Goal: Task Accomplishment & Management: Use online tool/utility

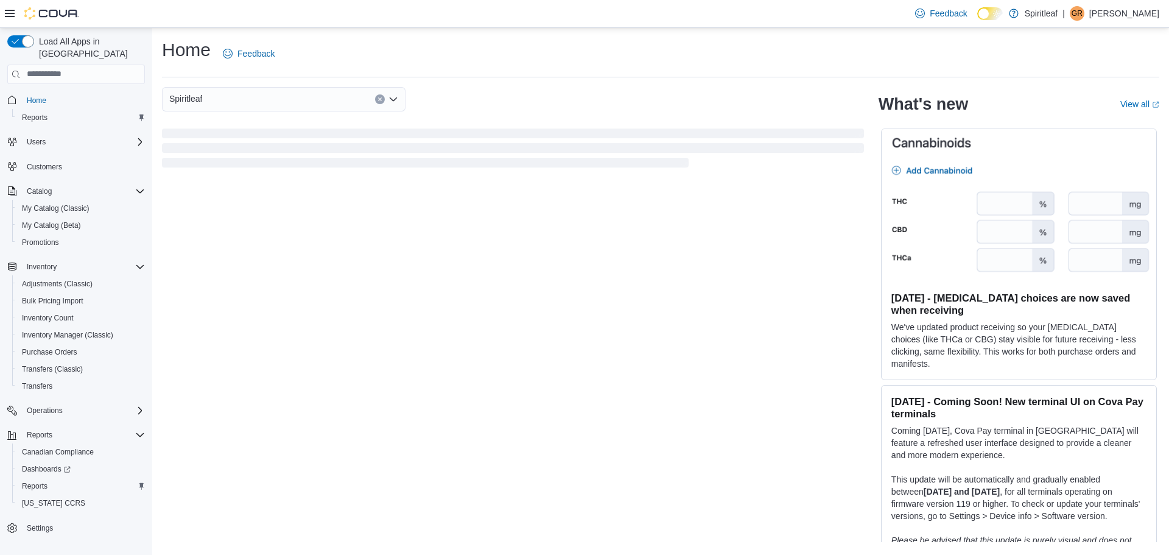
click at [13, 14] on icon at bounding box center [10, 13] width 10 height 7
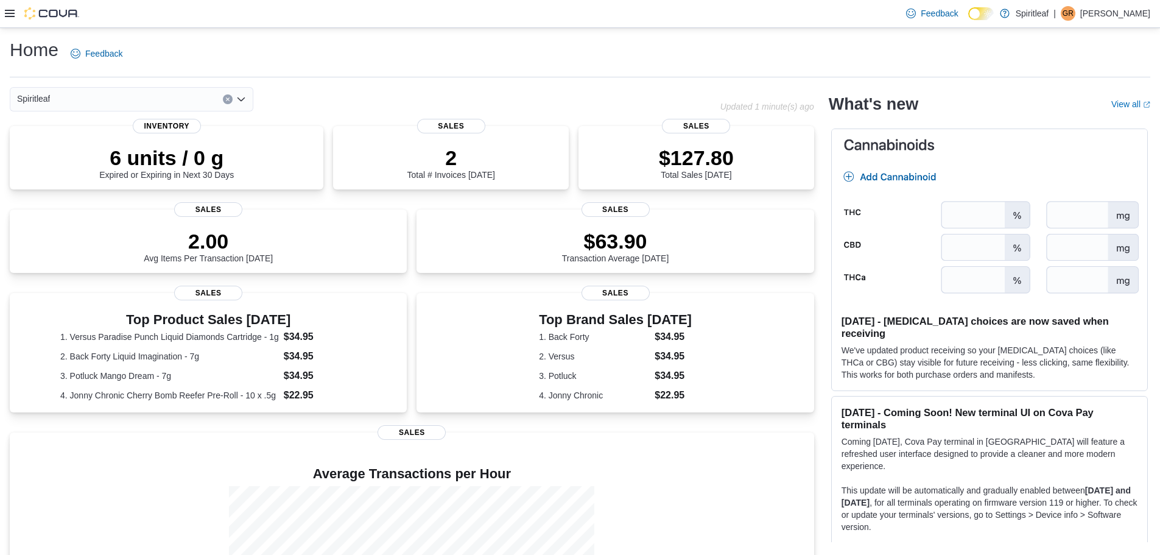
click at [16, 12] on div at bounding box center [42, 13] width 74 height 12
click at [7, 12] on icon at bounding box center [10, 14] width 10 height 10
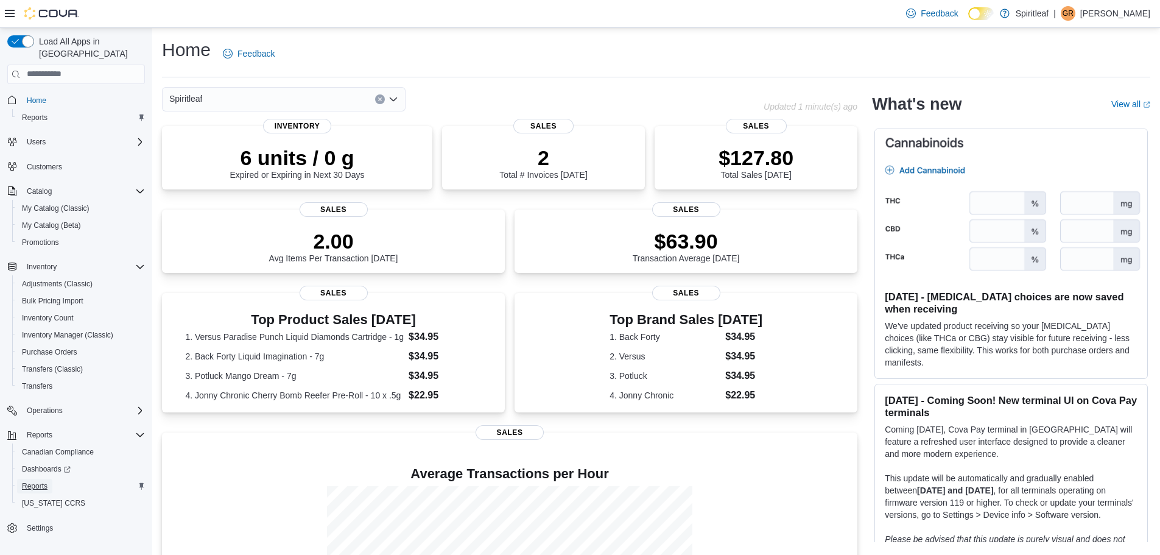
click at [37, 481] on span "Reports" at bounding box center [35, 486] width 26 height 10
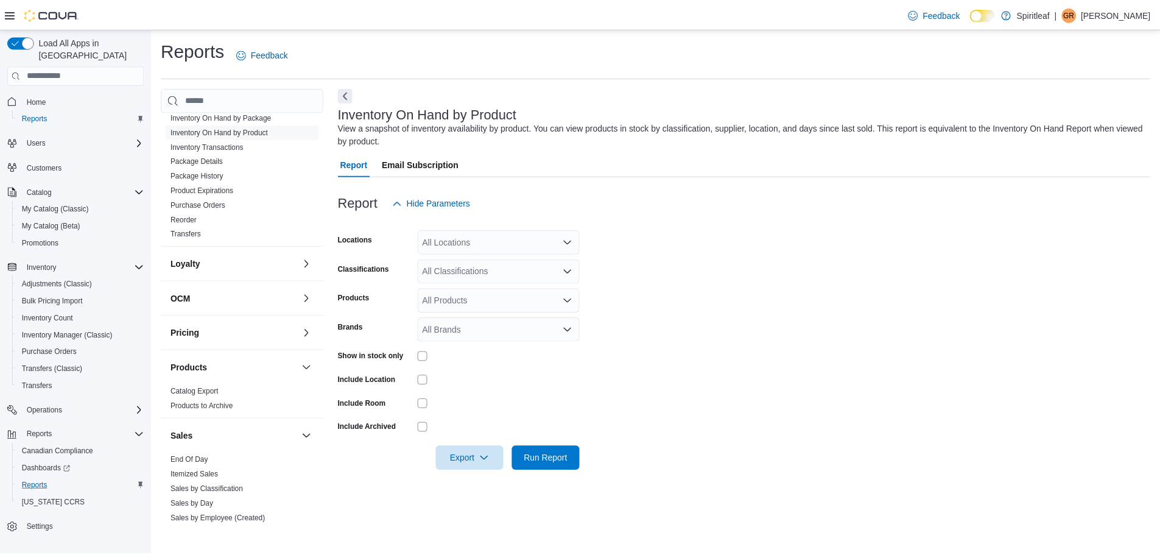
scroll to position [487, 0]
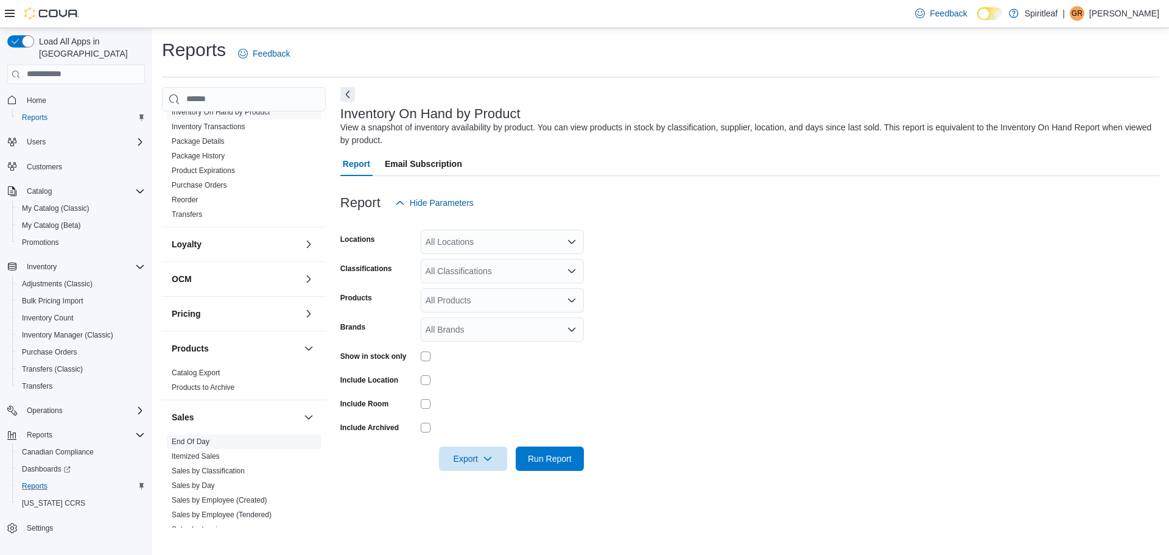
click at [194, 439] on link "End Of Day" at bounding box center [191, 441] width 38 height 9
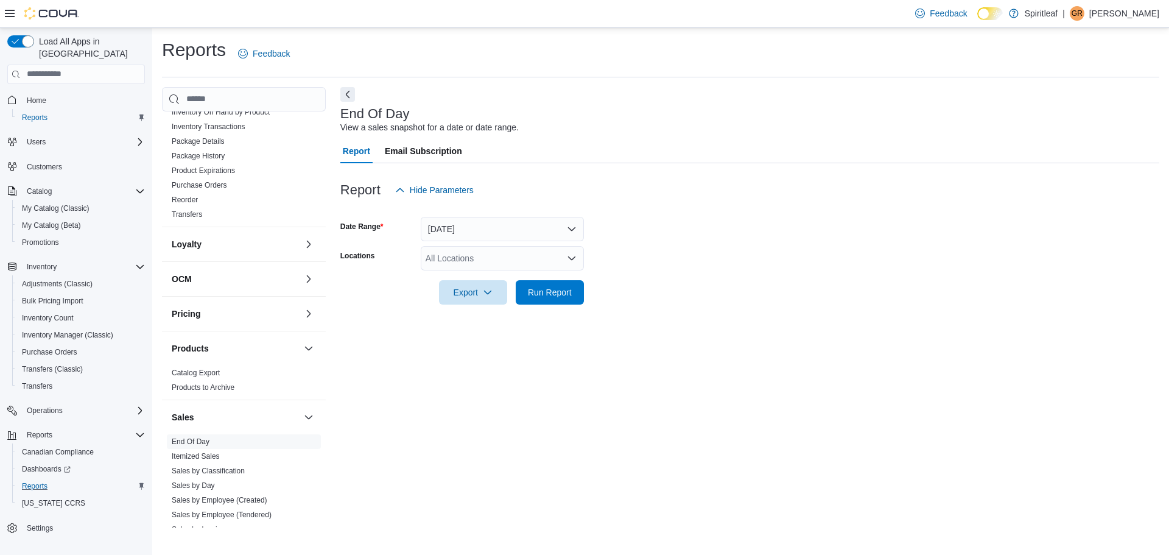
click at [466, 253] on div "All Locations" at bounding box center [502, 258] width 163 height 24
type input "***"
click at [478, 278] on span "216 - Millrise ([GEOGRAPHIC_DATA])" at bounding box center [537, 279] width 145 height 12
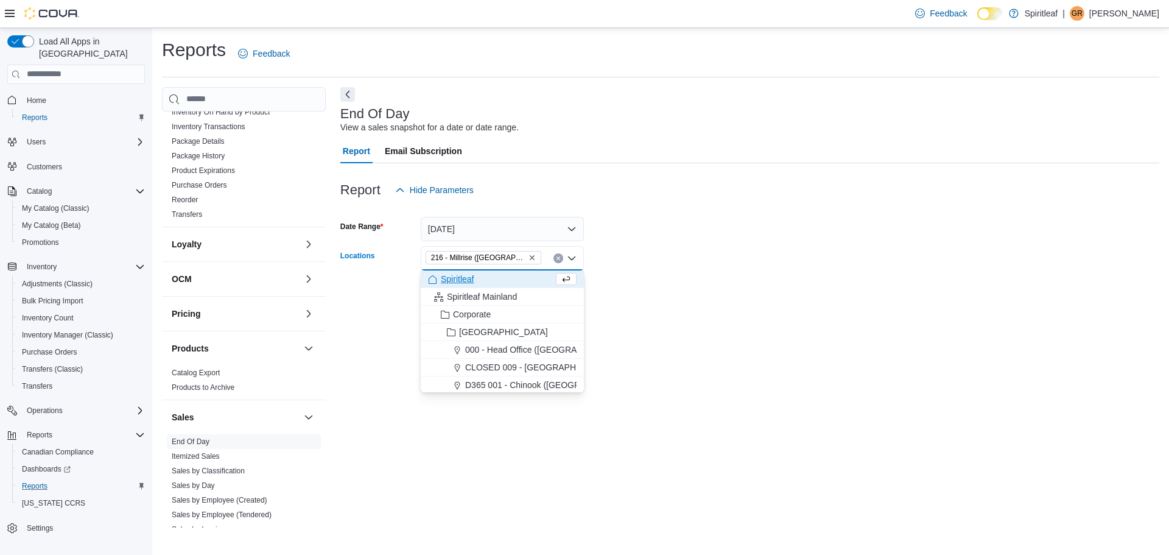
click at [649, 270] on div at bounding box center [749, 275] width 819 height 10
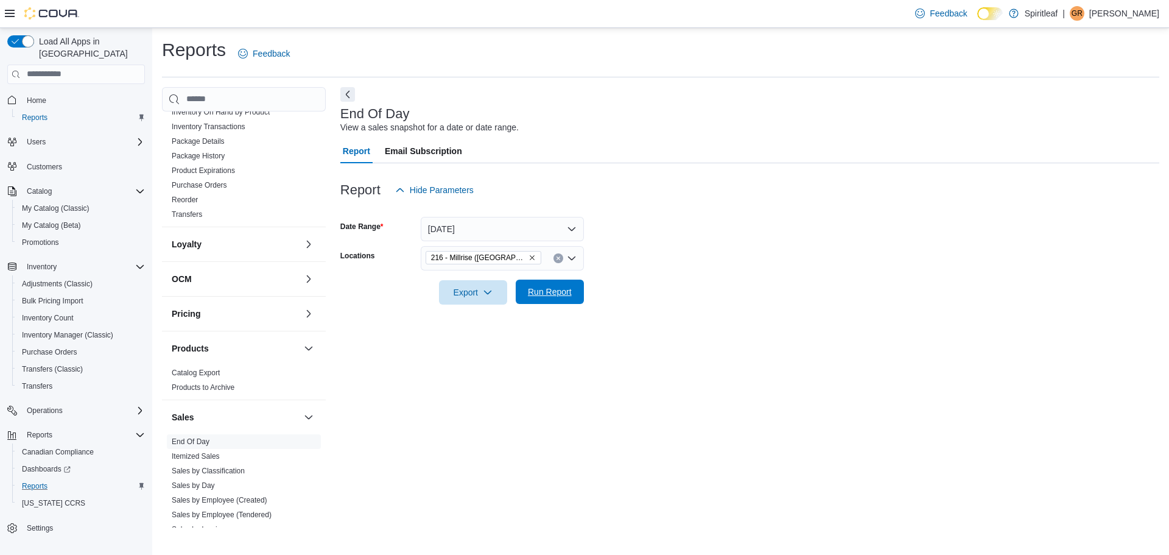
click at [570, 299] on span "Run Report" at bounding box center [550, 291] width 54 height 24
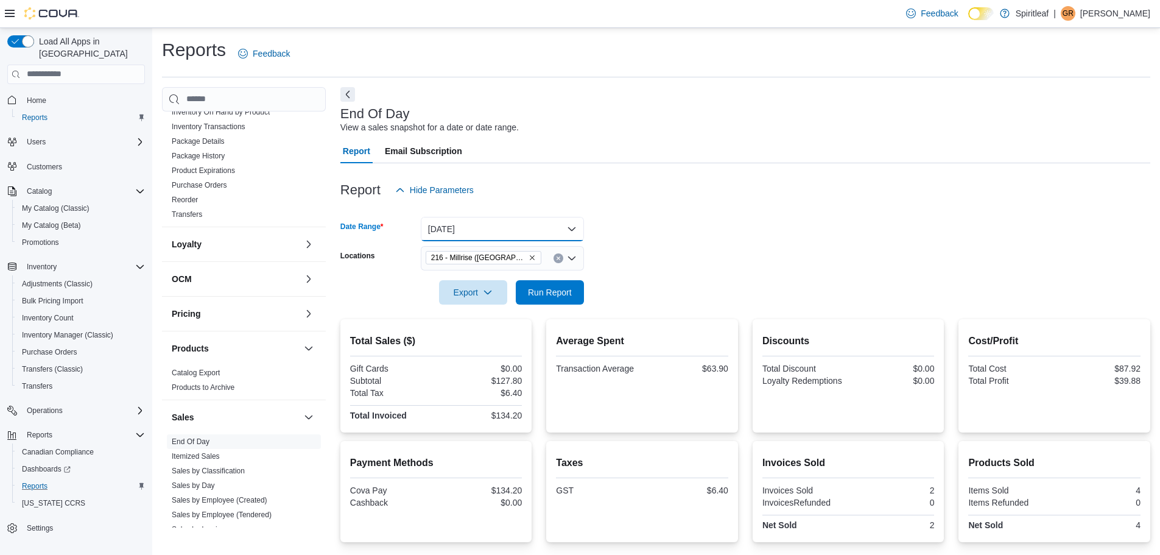
click at [486, 230] on button "[DATE]" at bounding box center [502, 229] width 163 height 24
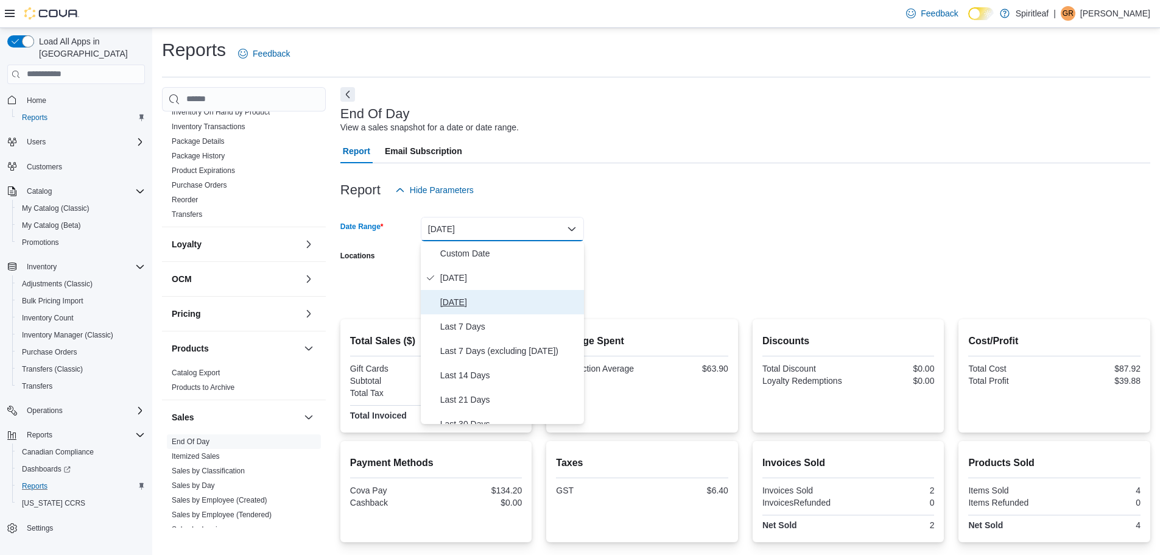
click at [474, 295] on span "[DATE]" at bounding box center [509, 302] width 139 height 15
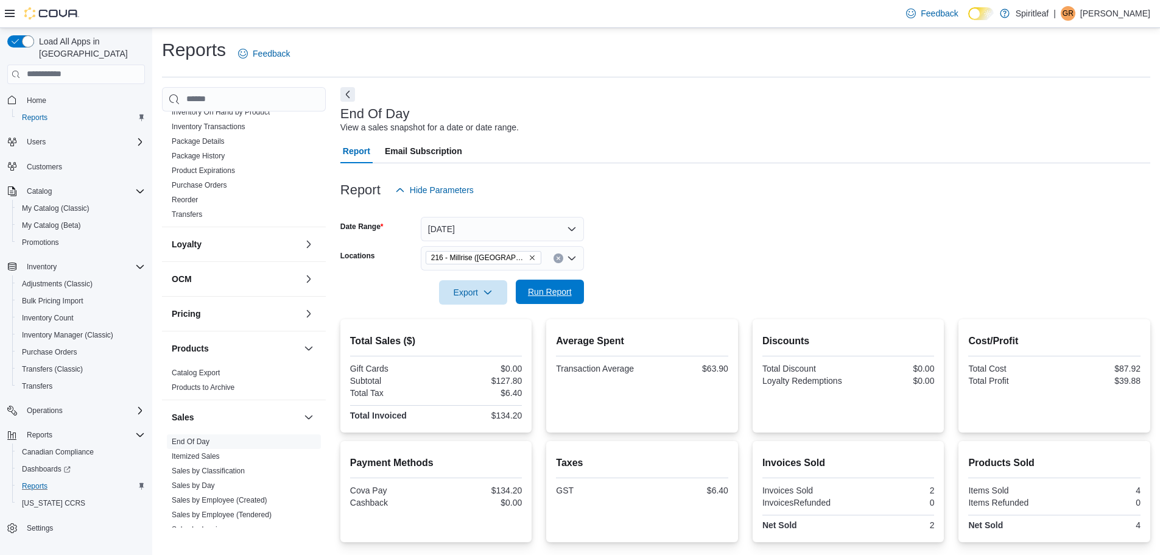
click at [555, 288] on span "Run Report" at bounding box center [550, 291] width 44 height 12
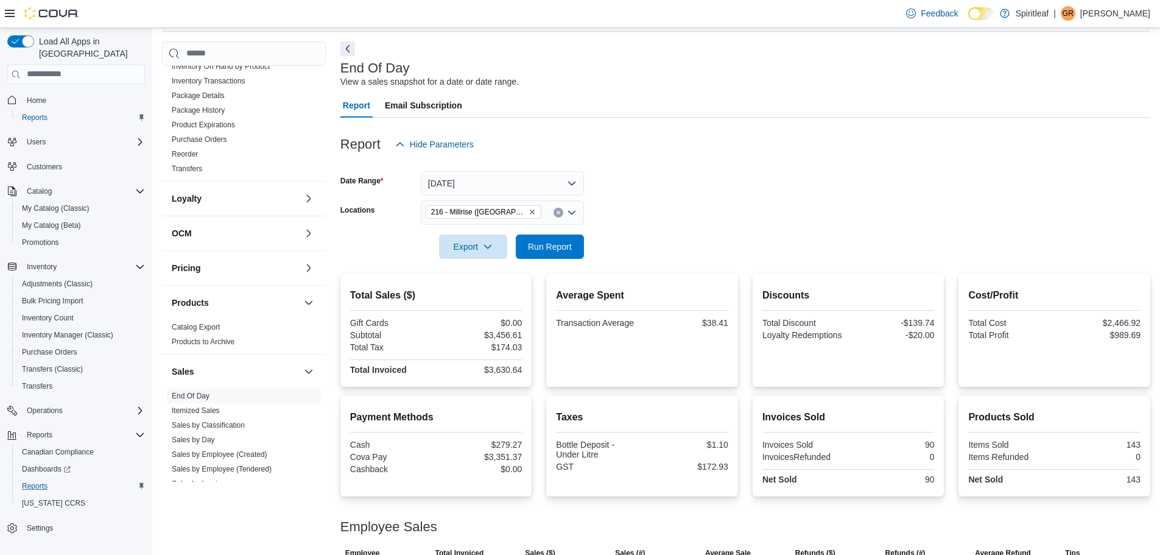
scroll to position [89, 0]
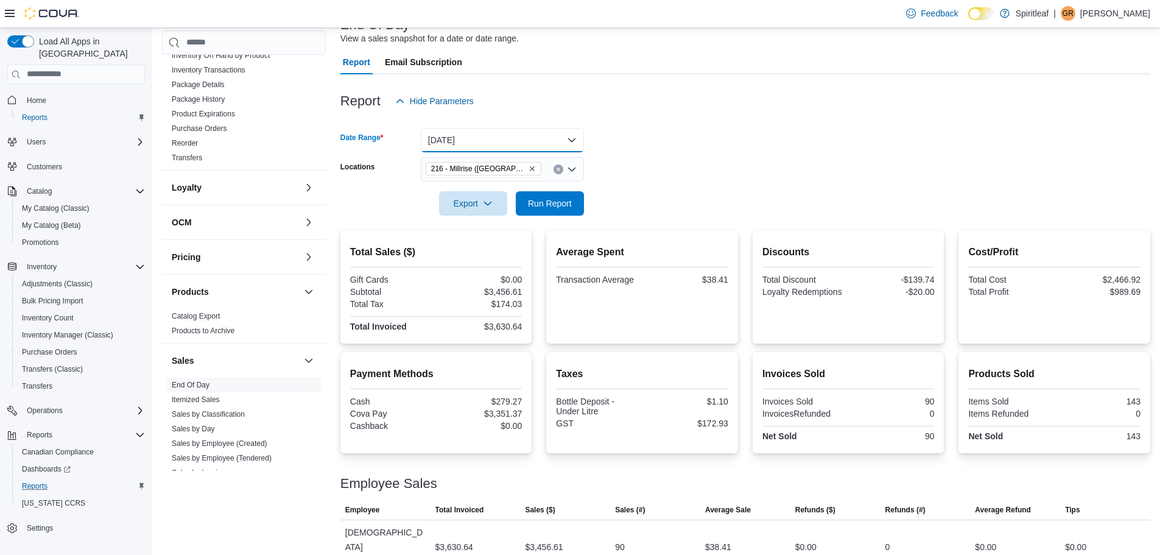
click at [486, 134] on button "[DATE]" at bounding box center [502, 140] width 163 height 24
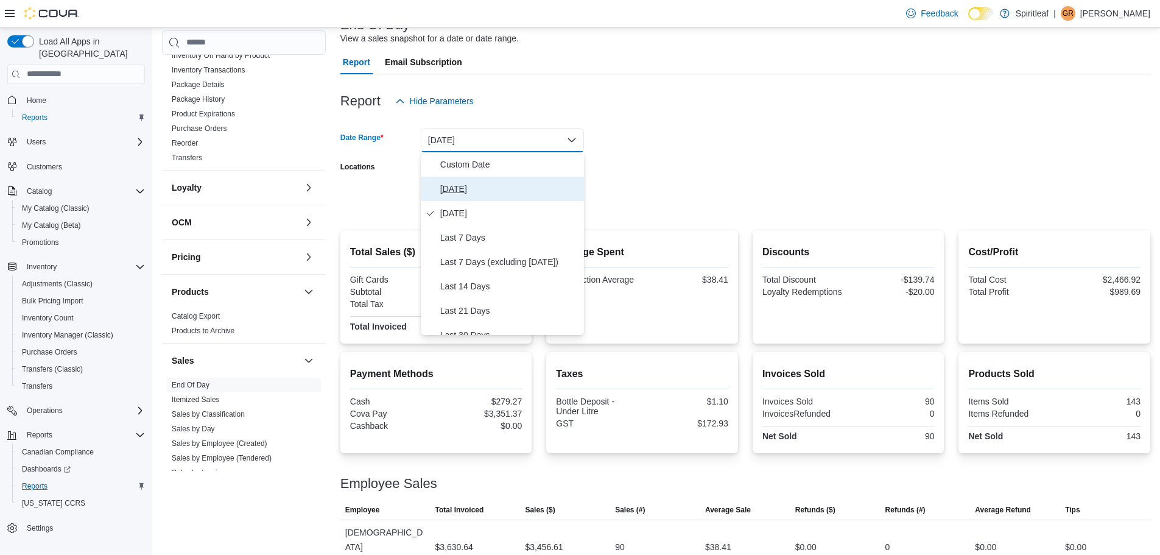
click at [479, 184] on span "[DATE]" at bounding box center [509, 188] width 139 height 15
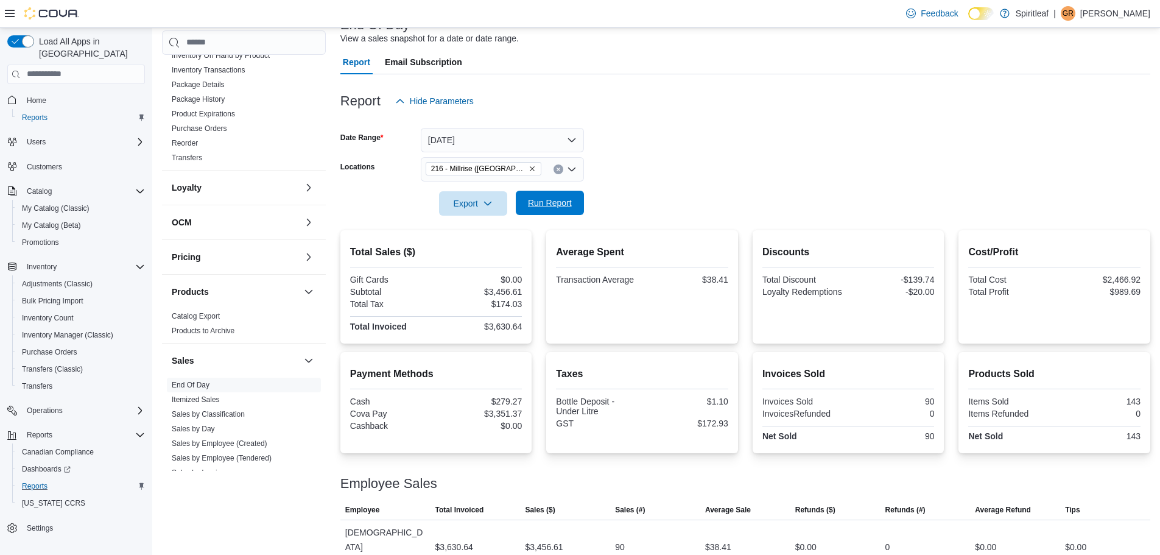
click at [552, 198] on span "Run Report" at bounding box center [550, 203] width 44 height 12
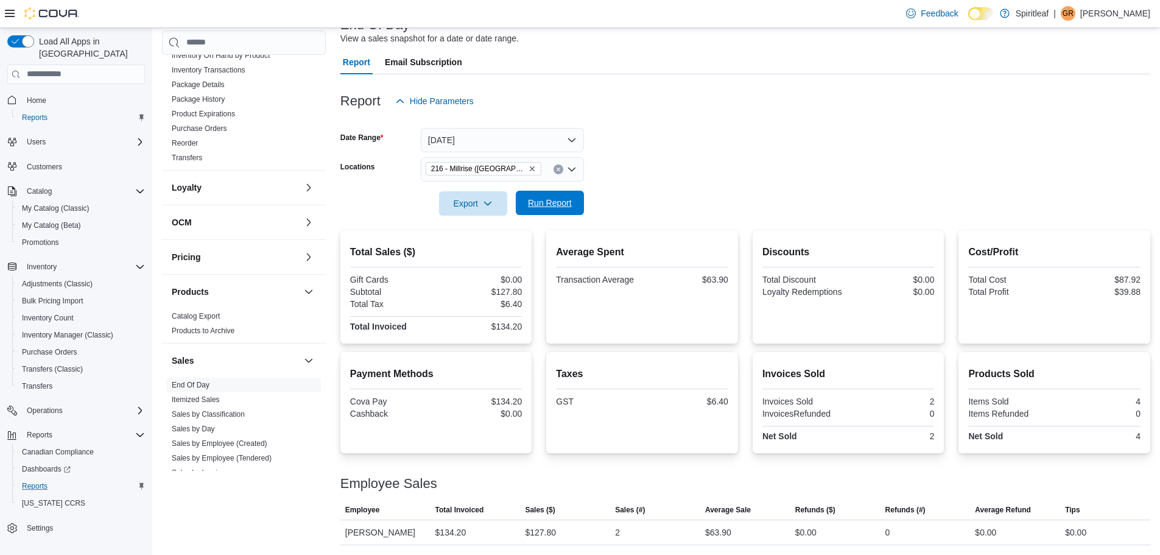
click at [556, 203] on span "Run Report" at bounding box center [550, 203] width 44 height 12
click at [560, 199] on span "Run Report" at bounding box center [550, 203] width 44 height 12
click at [557, 197] on span "Run Report" at bounding box center [550, 203] width 54 height 24
click at [534, 198] on span "Run Report" at bounding box center [550, 203] width 44 height 12
